Goal: Task Accomplishment & Management: Use online tool/utility

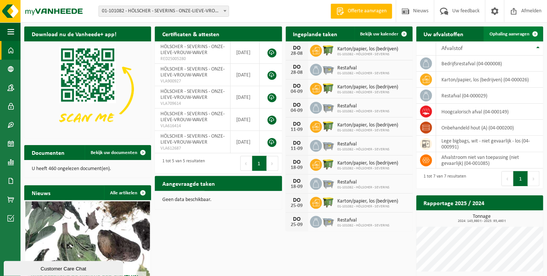
drag, startPoint x: 536, startPoint y: 35, endPoint x: 529, endPoint y: 35, distance: 7.5
click at [536, 35] on span at bounding box center [535, 34] width 15 height 15
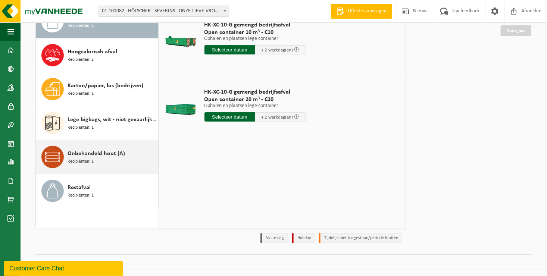
scroll to position [88, 0]
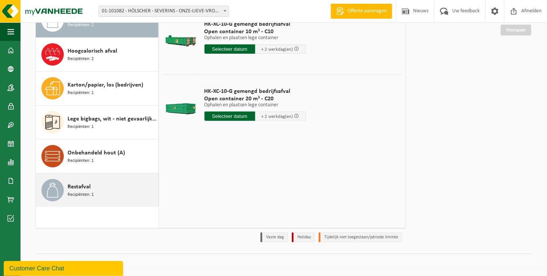
click at [69, 189] on span "Restafval" at bounding box center [79, 187] width 23 height 9
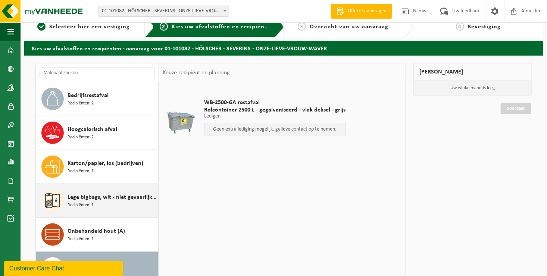
scroll to position [0, 0]
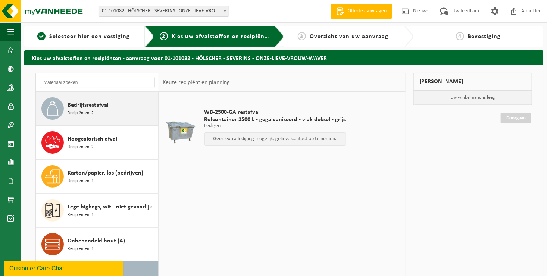
click at [93, 110] on span "Recipiënten: 2" at bounding box center [81, 113] width 26 height 7
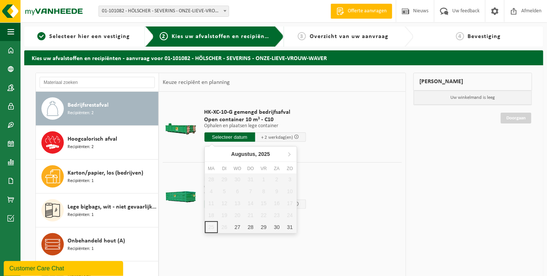
click at [235, 136] on input "text" at bounding box center [230, 137] width 51 height 9
click at [239, 228] on div "27" at bounding box center [237, 227] width 13 height 12
type input "Van 2025-08-27"
type input "2025-08-27"
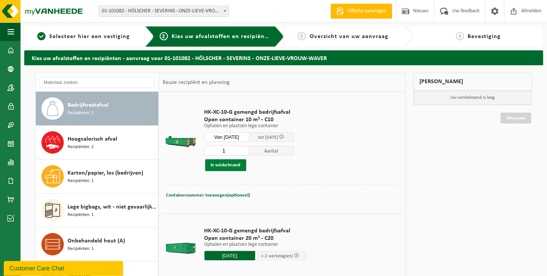
click at [228, 165] on button "In winkelmand" at bounding box center [225, 165] width 41 height 12
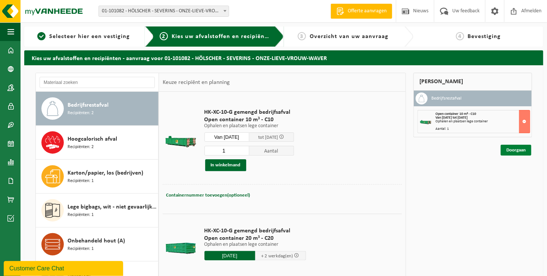
click at [520, 154] on link "Doorgaan" at bounding box center [516, 150] width 31 height 11
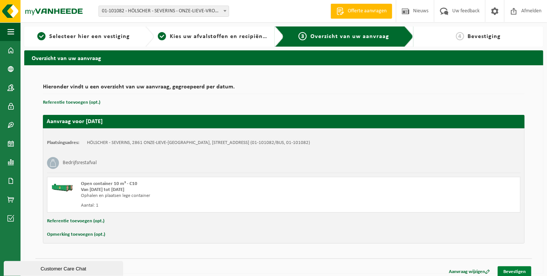
click at [519, 270] on link "Bevestigen" at bounding box center [515, 272] width 34 height 11
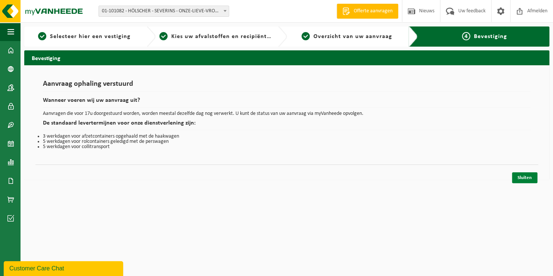
click at [525, 180] on link "Sluiten" at bounding box center [524, 177] width 25 height 11
